Goal: Task Accomplishment & Management: Manage account settings

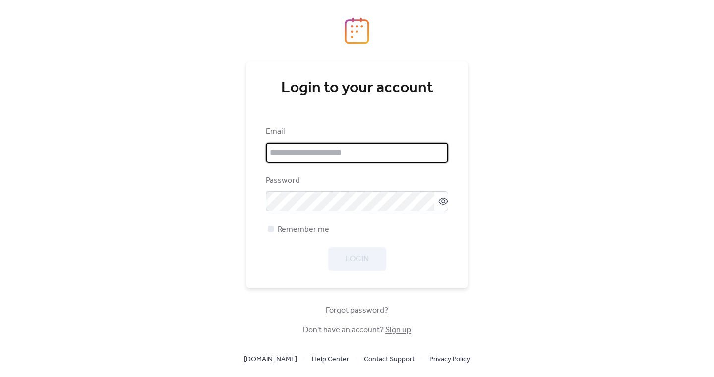
type input "**********"
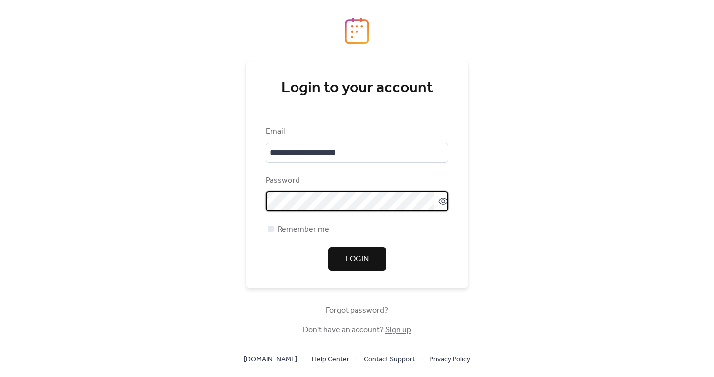
click at [356, 254] on span "Login" at bounding box center [357, 260] width 23 height 12
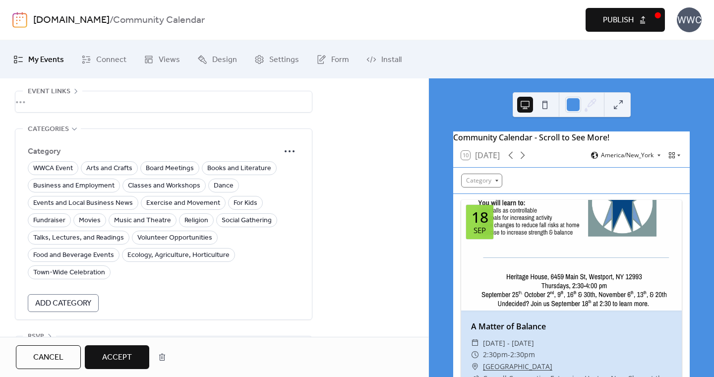
scroll to position [640, 0]
click at [97, 205] on span "Events and Local Business News" at bounding box center [83, 204] width 100 height 12
click at [244, 200] on span "For Kids" at bounding box center [246, 204] width 24 height 12
click at [243, 222] on span "Social Gathering" at bounding box center [247, 221] width 50 height 12
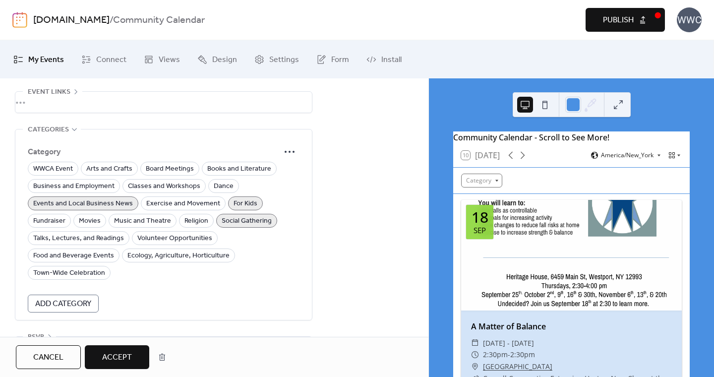
click at [116, 352] on span "Accept" at bounding box center [117, 358] width 30 height 12
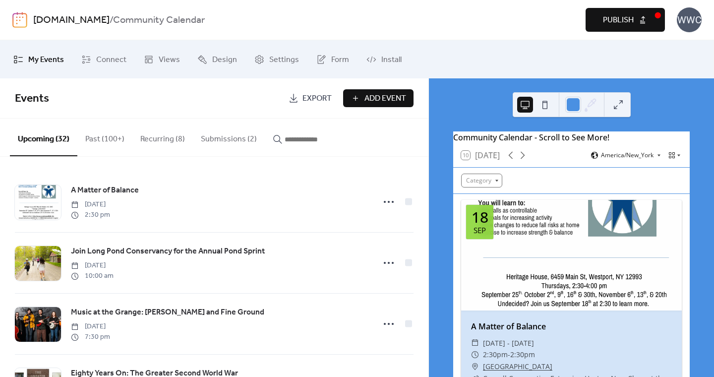
click at [221, 133] on button "Submissions (2)" at bounding box center [229, 137] width 72 height 37
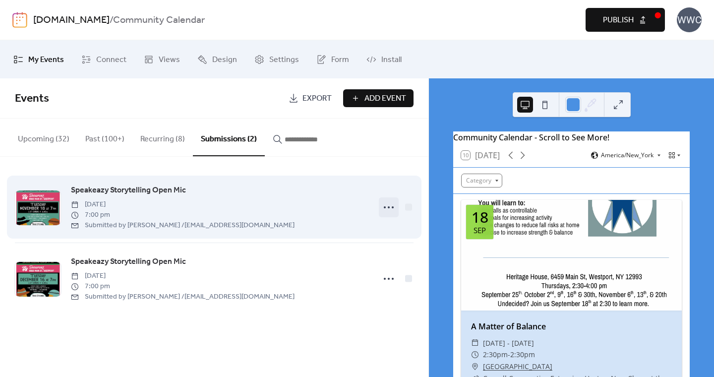
click at [390, 209] on icon at bounding box center [389, 207] width 16 height 16
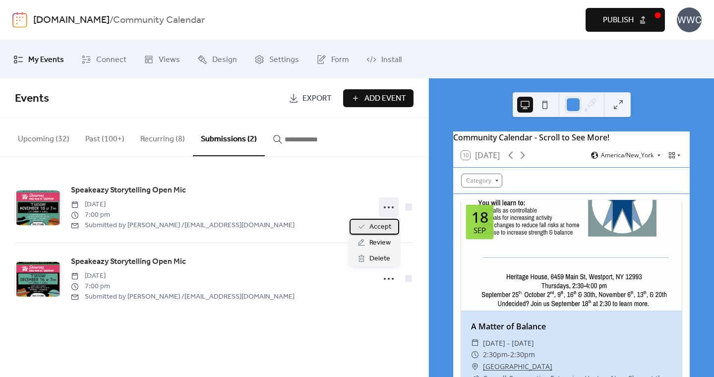
click at [388, 228] on span "Accept" at bounding box center [381, 227] width 22 height 12
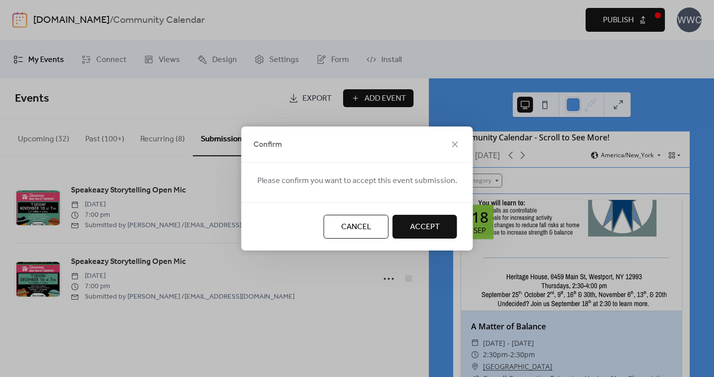
click at [417, 230] on span "Accept" at bounding box center [425, 227] width 30 height 12
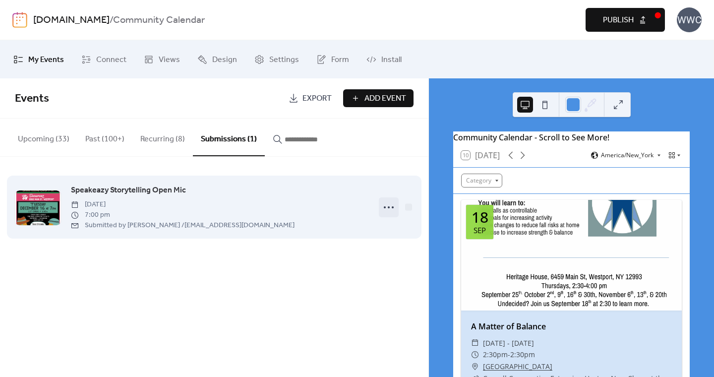
click at [384, 206] on icon at bounding box center [389, 207] width 16 height 16
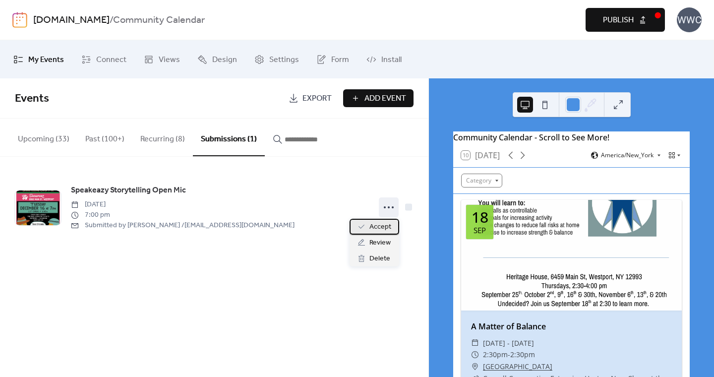
click at [379, 225] on span "Accept" at bounding box center [381, 227] width 22 height 12
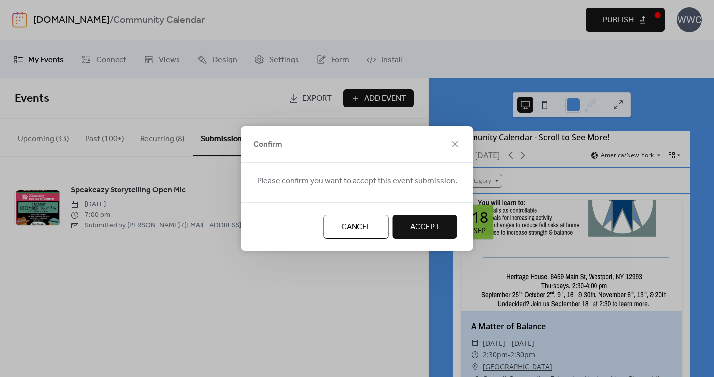
click at [416, 223] on span "Accept" at bounding box center [425, 227] width 30 height 12
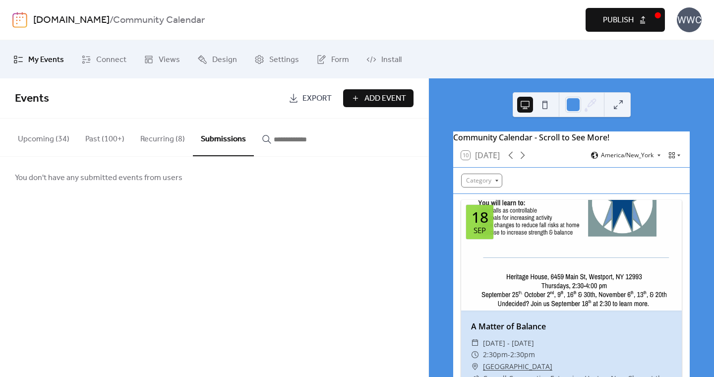
click at [65, 141] on button "Upcoming (34)" at bounding box center [43, 137] width 67 height 37
